Goal: Information Seeking & Learning: Check status

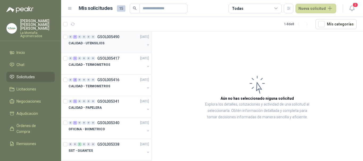
click at [100, 42] on p "CALIDAD - UTENSILIOS" at bounding box center [87, 43] width 36 height 5
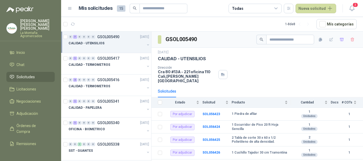
scroll to position [40, 0]
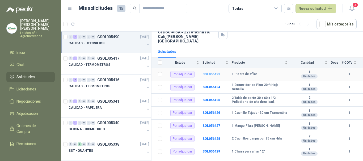
click at [214, 72] on b "SOL056423" at bounding box center [211, 74] width 18 height 4
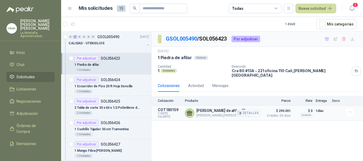
click at [217, 109] on p "[PERSON_NAME] de afilar" at bounding box center [228, 111] width 65 height 5
click at [249, 111] on button "Detalles" at bounding box center [248, 113] width 25 height 7
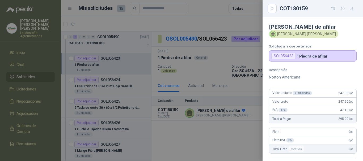
scroll to position [116, 0]
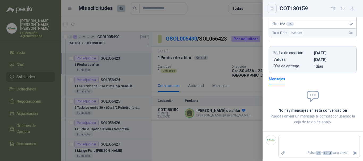
click at [275, 9] on button "Close" at bounding box center [271, 8] width 9 height 9
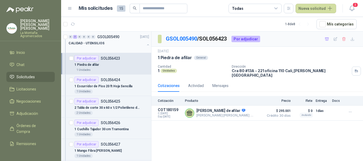
click at [93, 40] on div "CALIDAD - UTENSILIOS" at bounding box center [107, 43] width 76 height 6
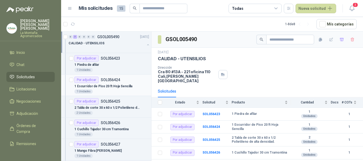
click at [87, 85] on p "1 Escurridor de Piso 20 ft Hoja Sencilla" at bounding box center [103, 86] width 58 height 5
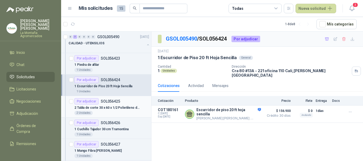
click at [112, 100] on p "SOL056425" at bounding box center [110, 102] width 19 height 4
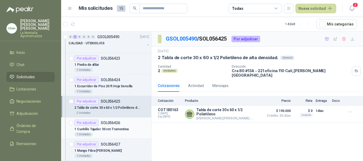
click at [114, 126] on div "1 Cuchillo Tajador 30 cm Tramontina" at bounding box center [111, 129] width 75 height 6
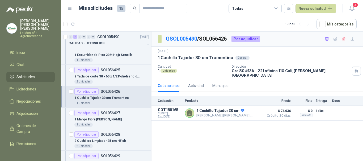
scroll to position [53, 0]
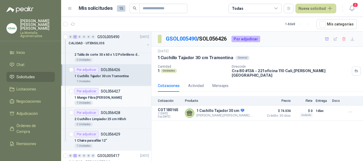
click at [115, 92] on p "SOL056427" at bounding box center [110, 91] width 19 height 4
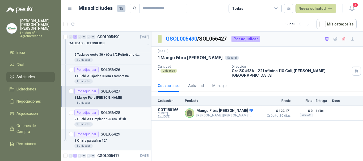
click at [116, 116] on div "2 Cuchillos Limpiador 25 cm Hifish" at bounding box center [111, 119] width 75 height 6
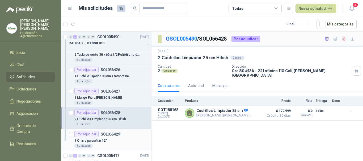
click at [112, 138] on div "1 Chaira para afilar 12”" at bounding box center [111, 141] width 75 height 6
